Goal: Book appointment/travel/reservation

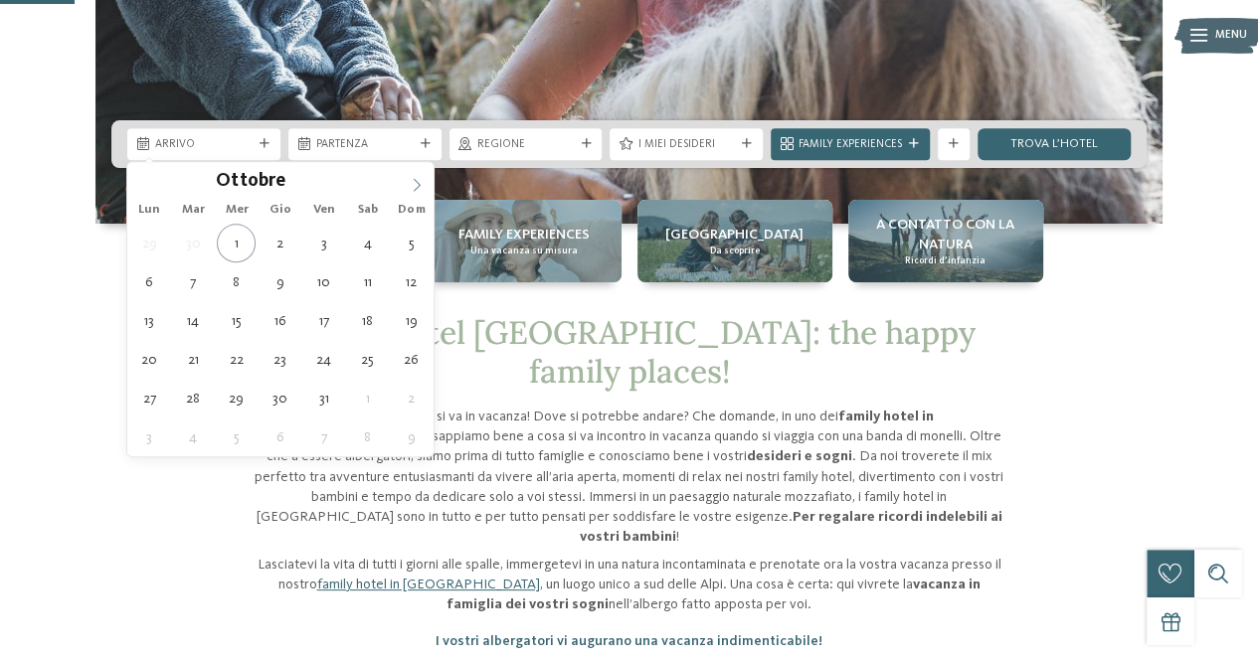
click at [408, 181] on span at bounding box center [417, 179] width 34 height 34
type div "[DATE]"
type input "****"
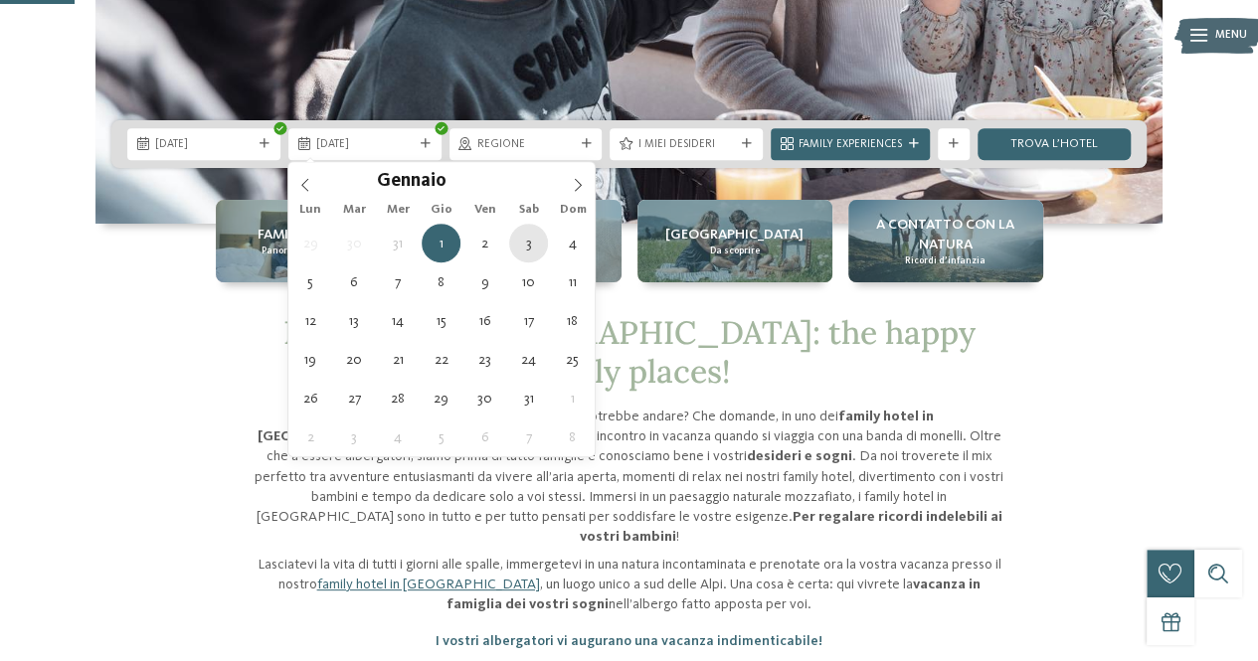
type div "[DATE]"
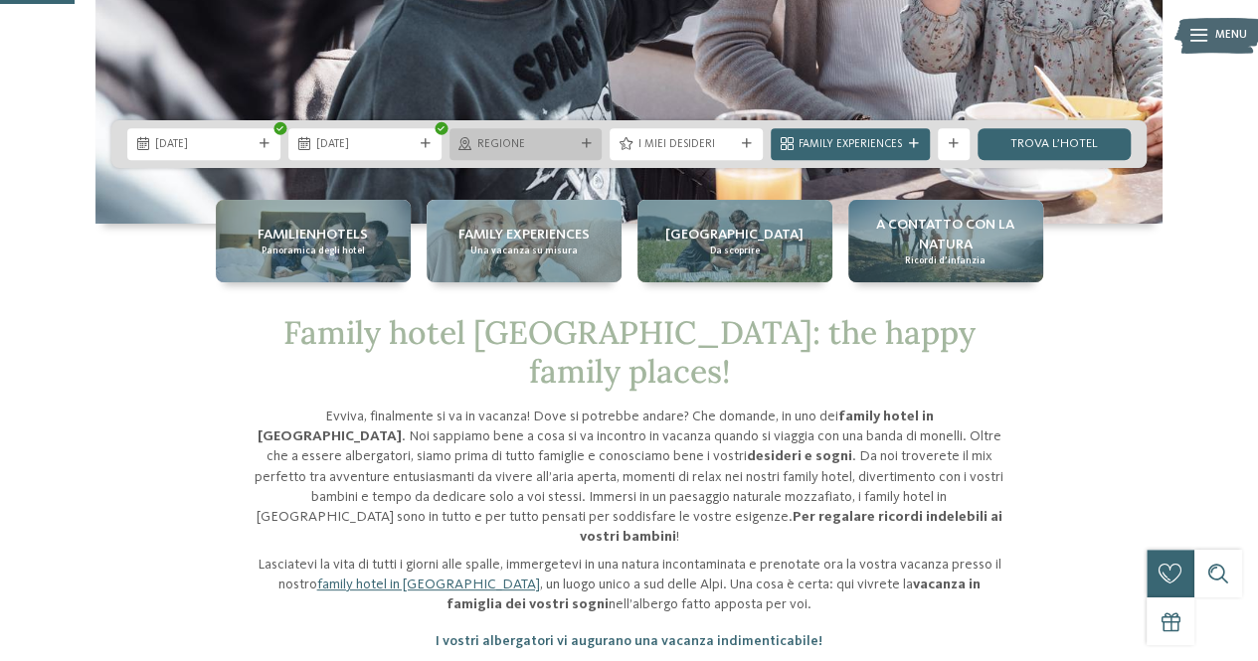
click at [499, 144] on span "Regione" at bounding box center [525, 145] width 97 height 16
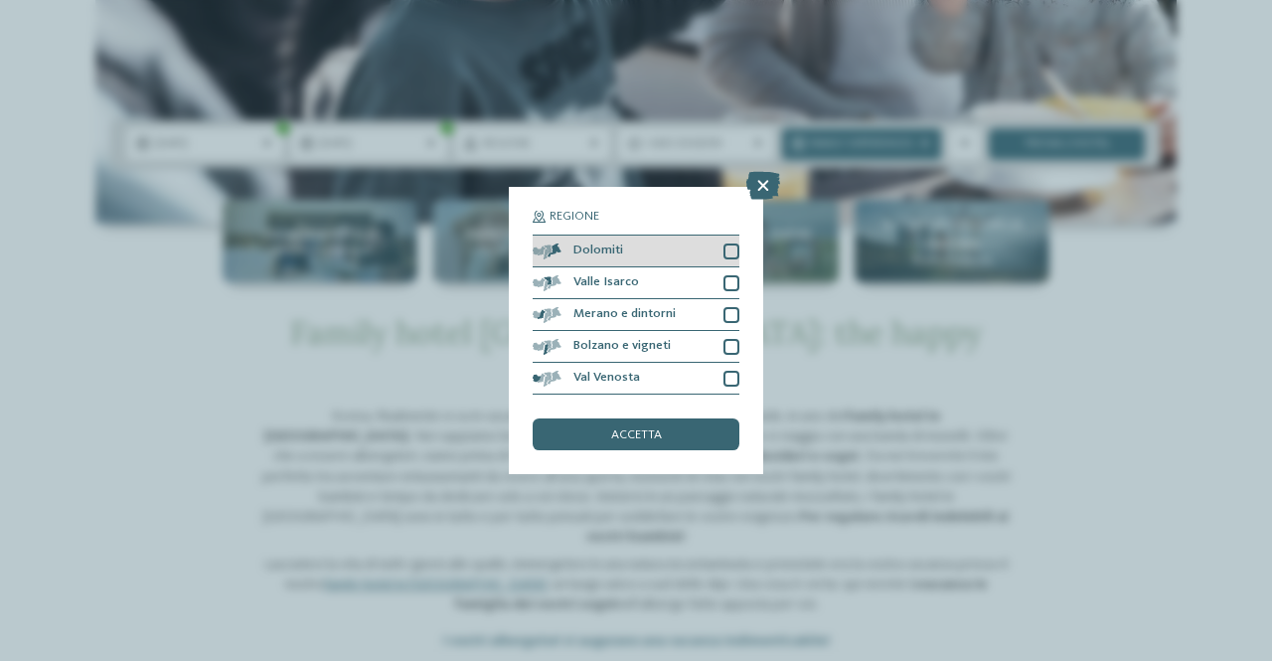
click at [709, 248] on div "Dolomiti" at bounding box center [636, 252] width 207 height 32
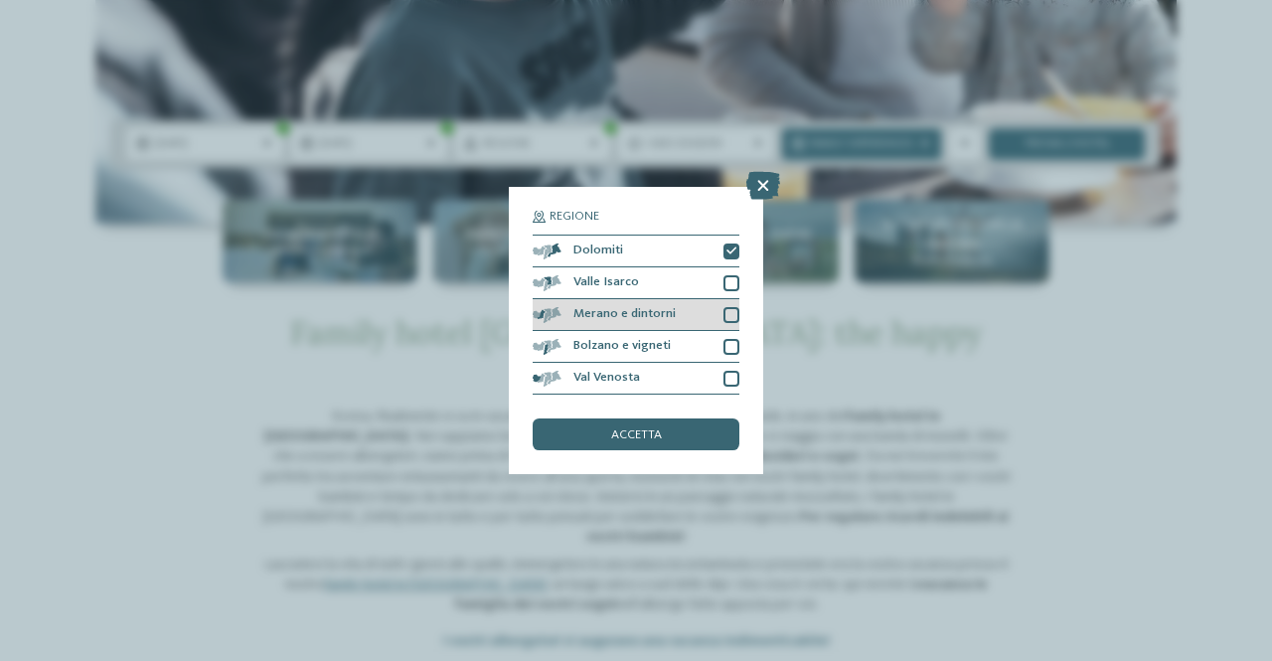
click at [734, 317] on div at bounding box center [732, 315] width 16 height 16
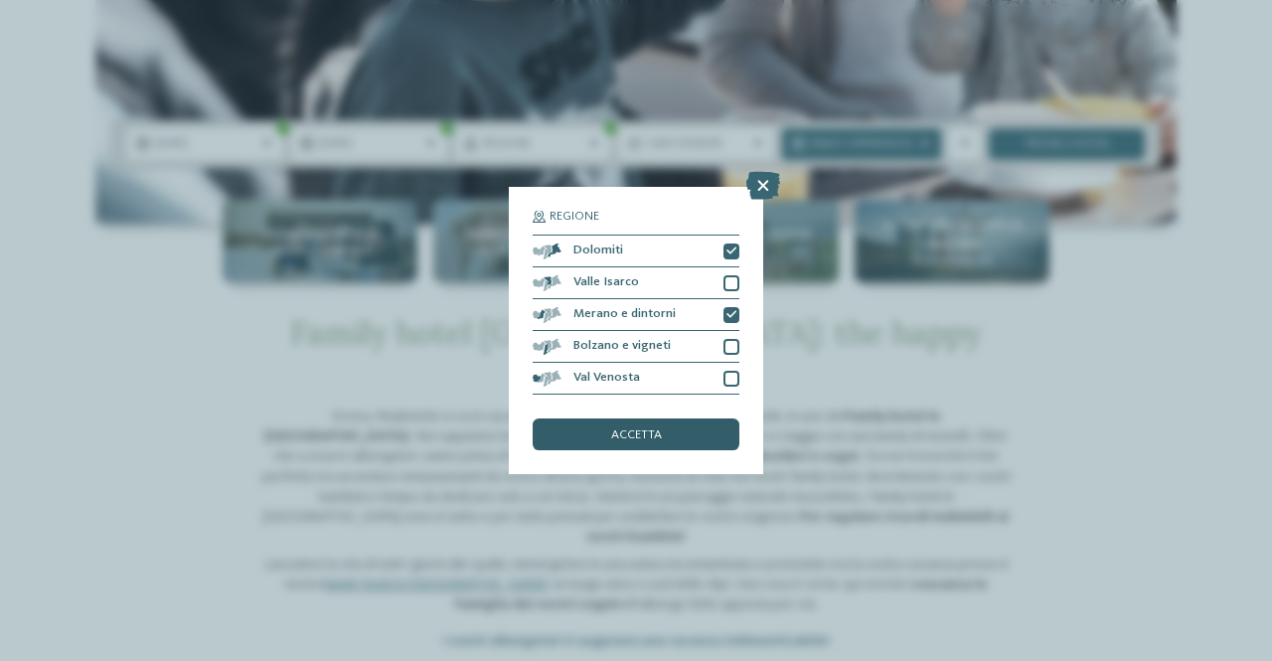
click at [680, 434] on div "accetta" at bounding box center [636, 435] width 207 height 32
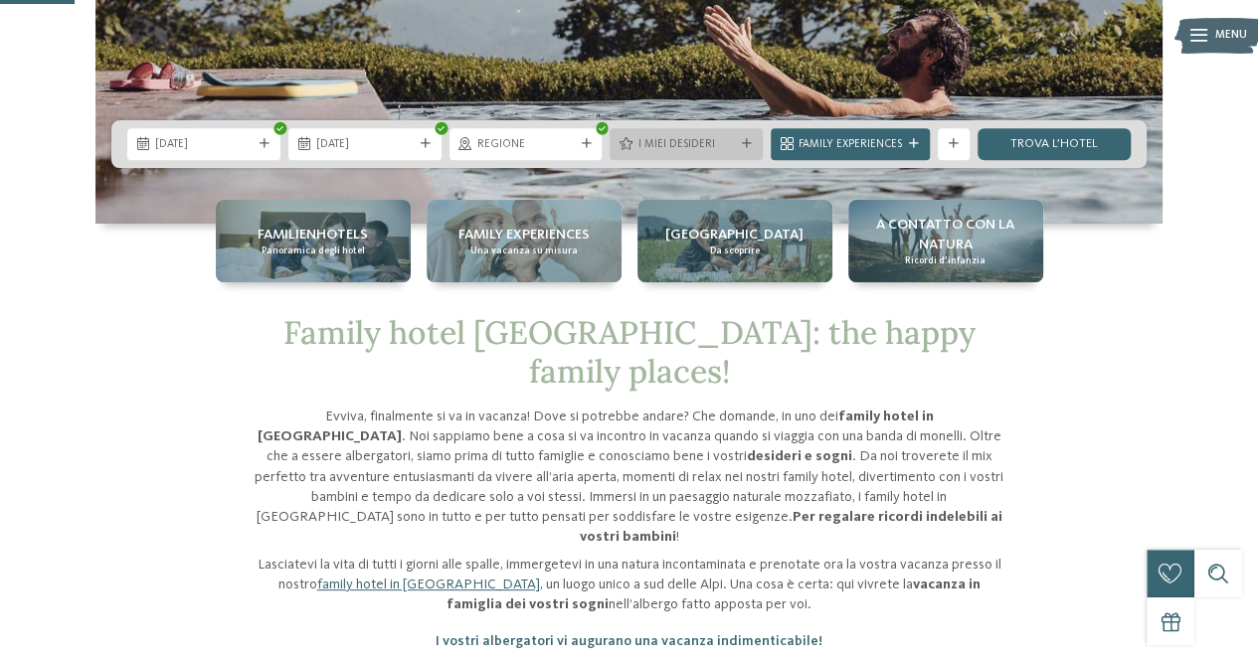
click at [704, 130] on div "I miei desideri" at bounding box center [685, 144] width 153 height 32
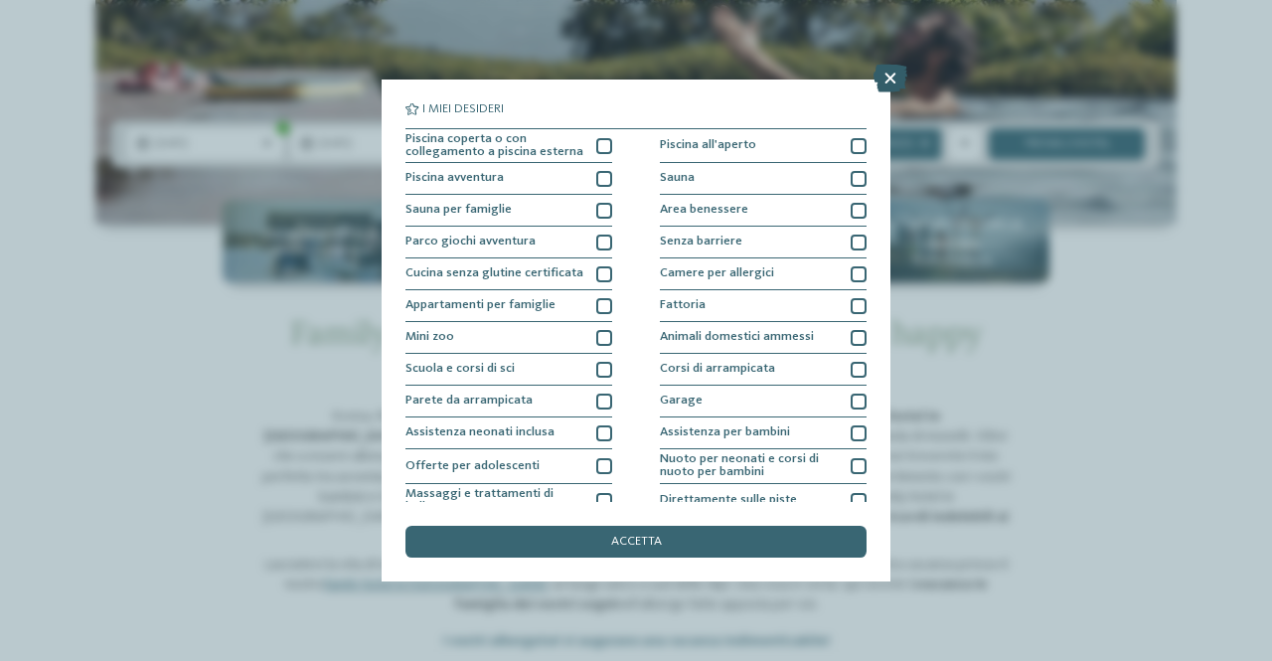
click at [891, 75] on icon at bounding box center [891, 79] width 34 height 28
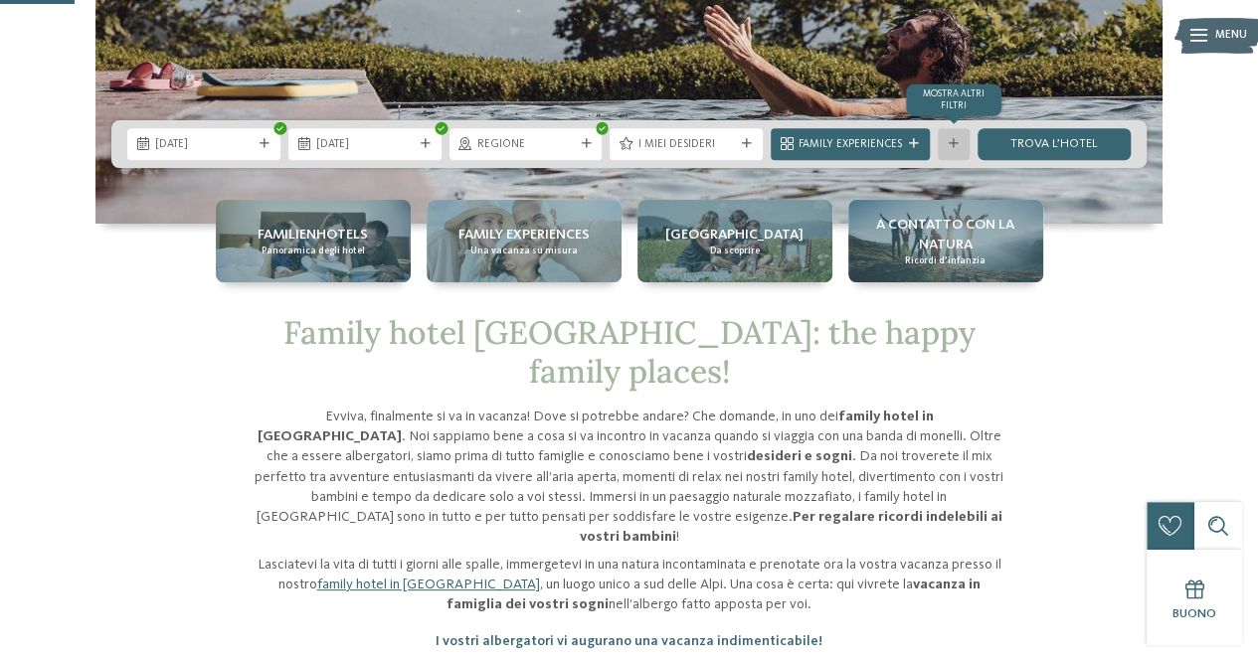
click at [949, 146] on icon at bounding box center [953, 144] width 10 height 10
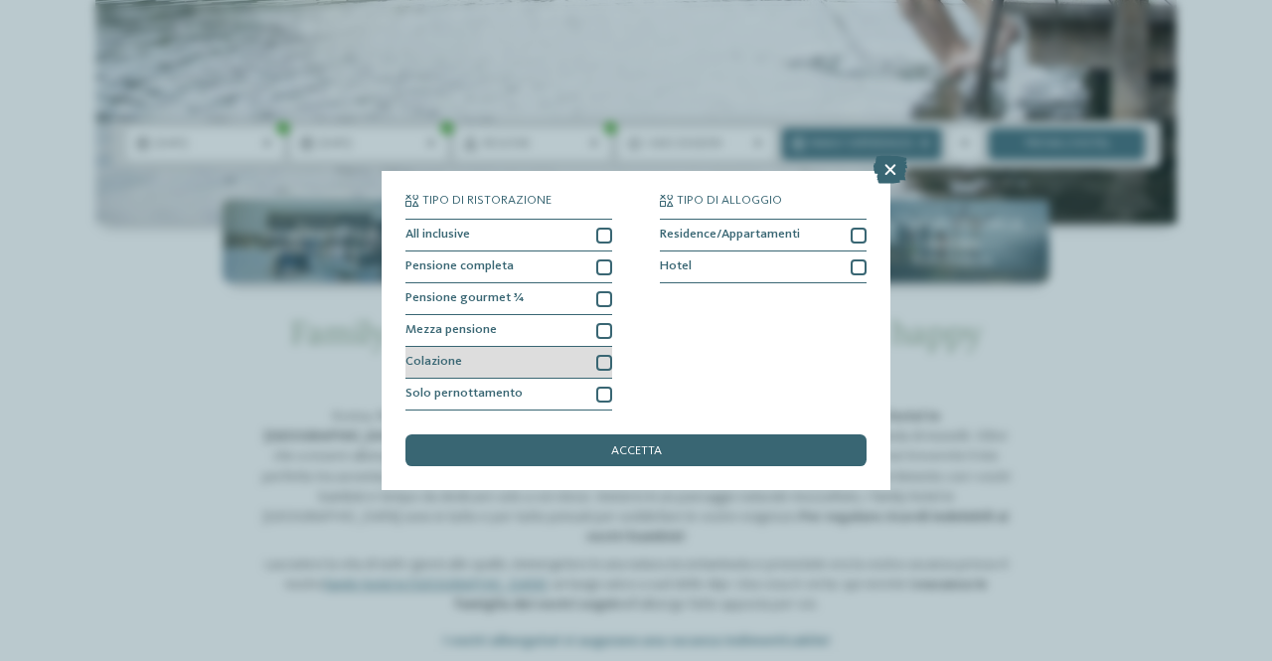
click at [610, 356] on div at bounding box center [604, 363] width 16 height 16
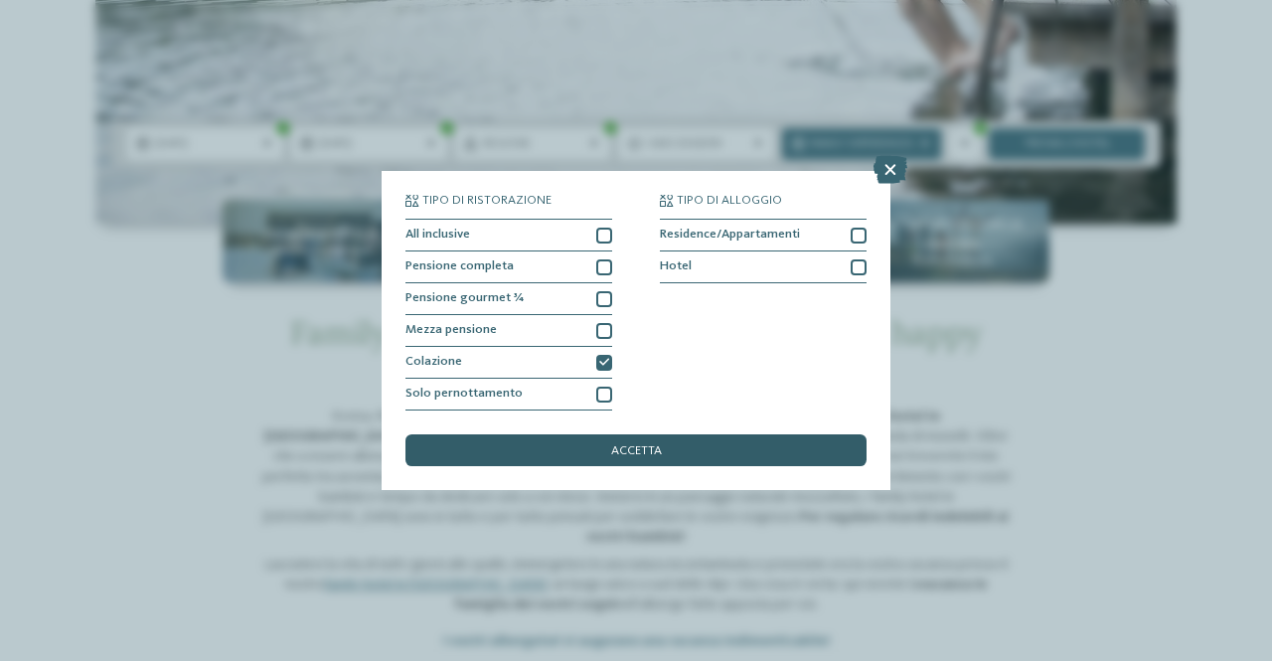
click at [622, 456] on span "accetta" at bounding box center [636, 451] width 51 height 13
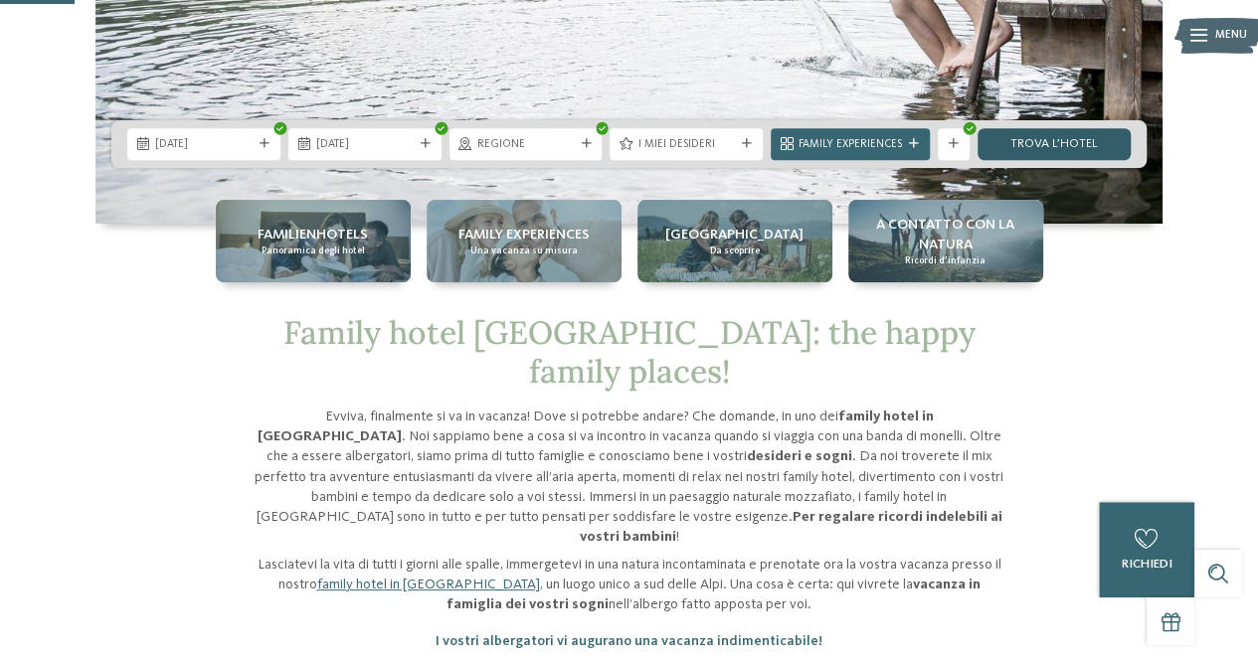
click at [1058, 155] on link "trova l’hotel" at bounding box center [1053, 144] width 153 height 32
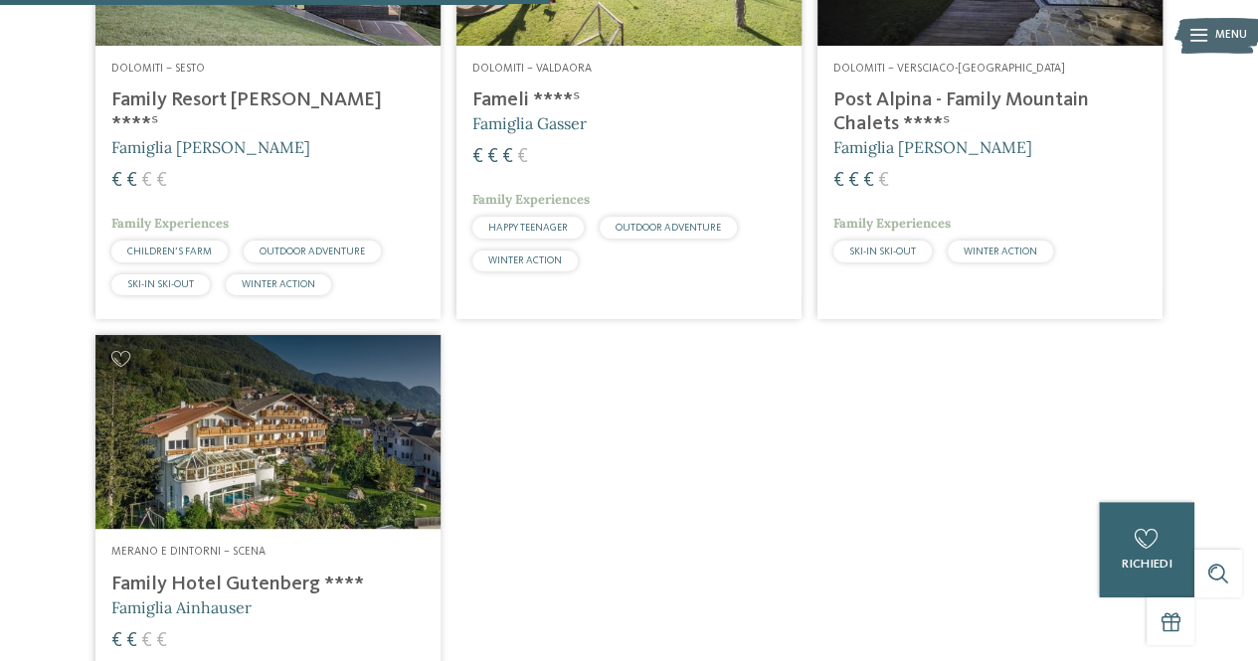
scroll to position [789, 0]
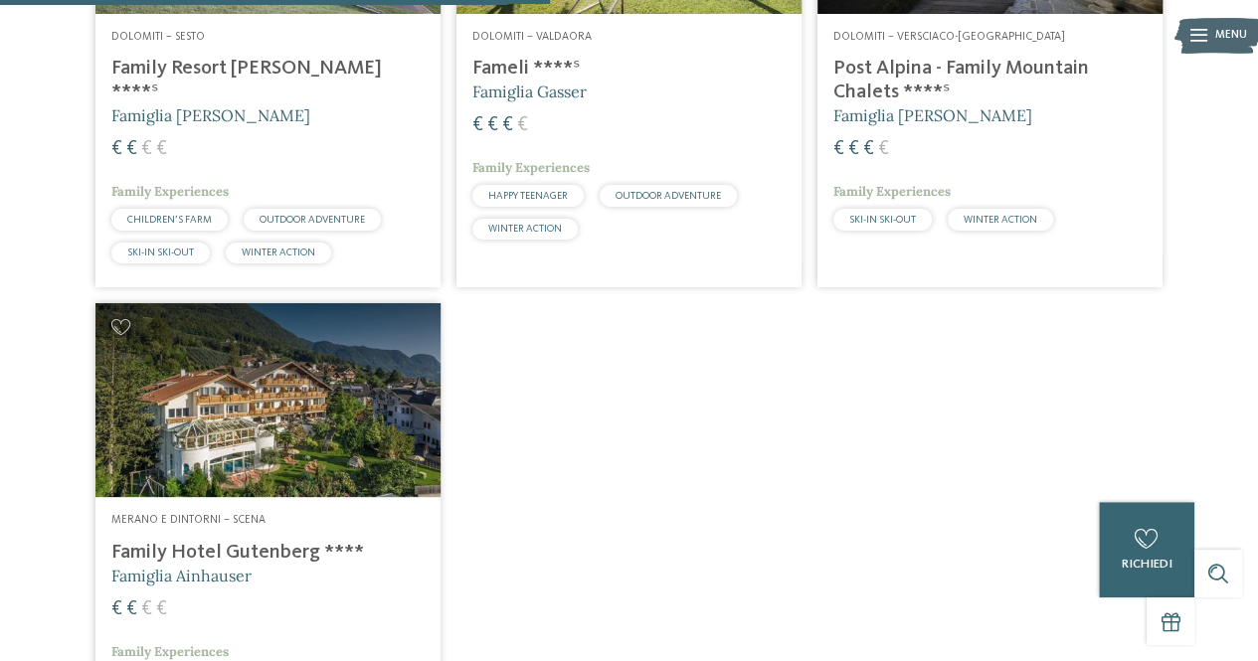
click at [266, 434] on img at bounding box center [267, 400] width 345 height 194
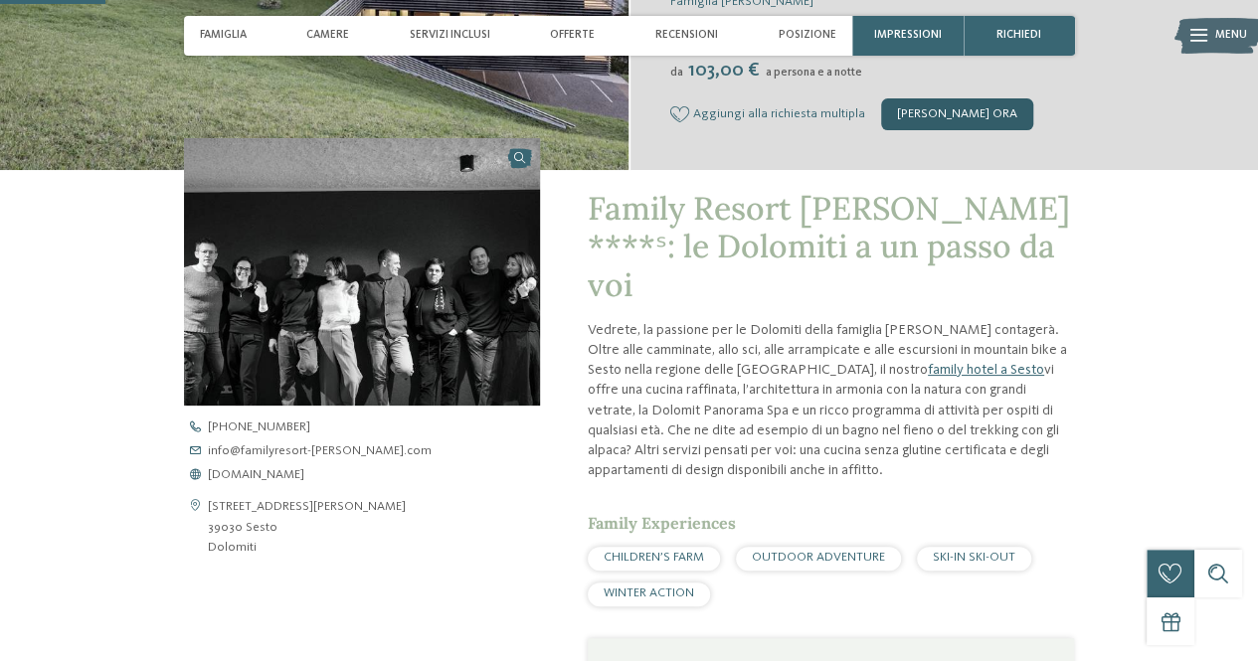
scroll to position [497, 0]
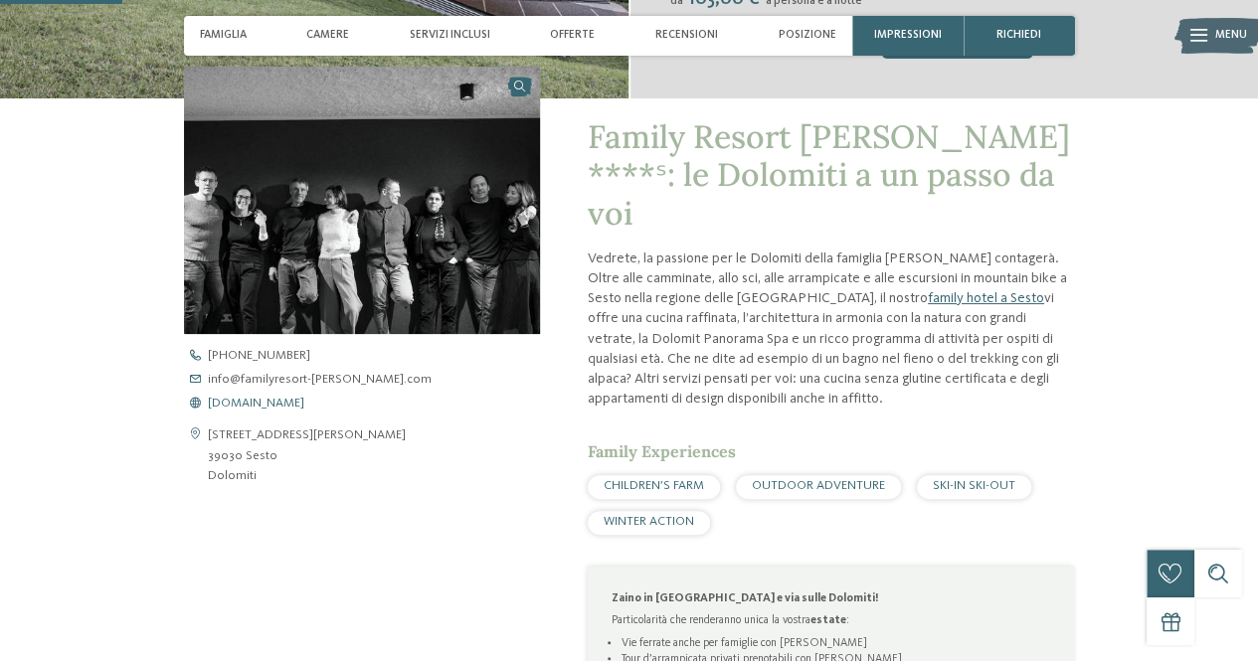
click at [258, 401] on span "www.familyresort-rainer.com" at bounding box center [256, 404] width 96 height 13
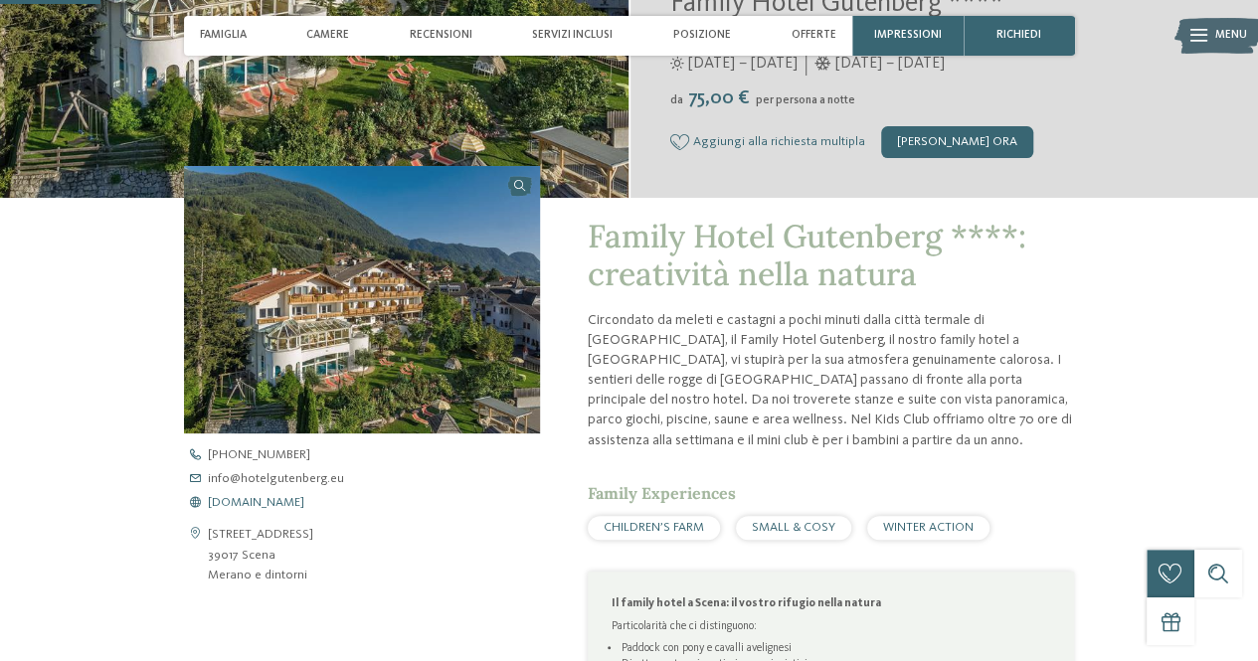
click at [274, 508] on span "www.hotelgutenberg.eu" at bounding box center [256, 503] width 96 height 13
